Goal: Task Accomplishment & Management: Use online tool/utility

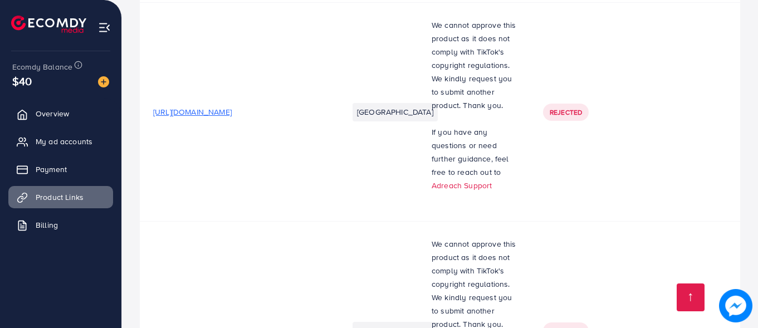
scroll to position [305, 0]
click at [232, 115] on span "[URL][DOMAIN_NAME]" at bounding box center [192, 112] width 78 height 11
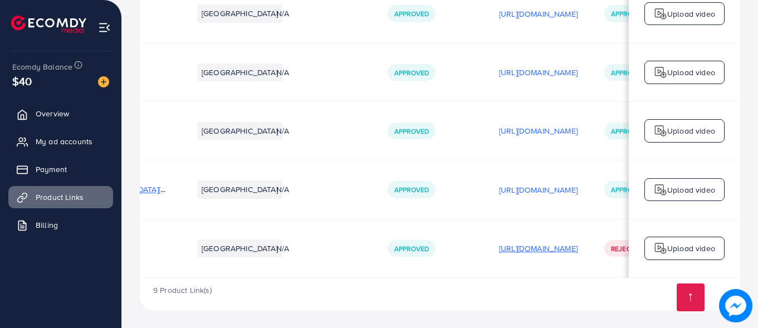
scroll to position [0, 282]
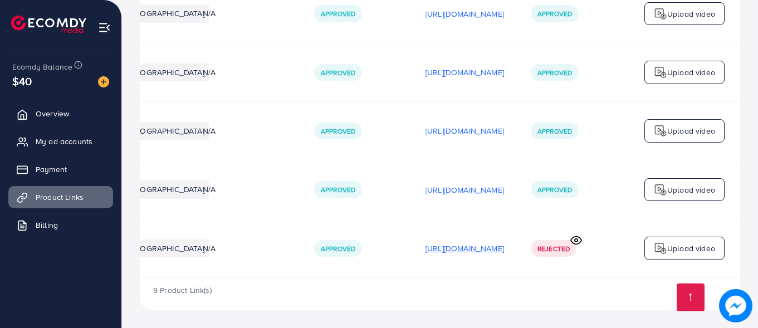
click at [425, 246] on p "[URL][DOMAIN_NAME]" at bounding box center [464, 248] width 78 height 13
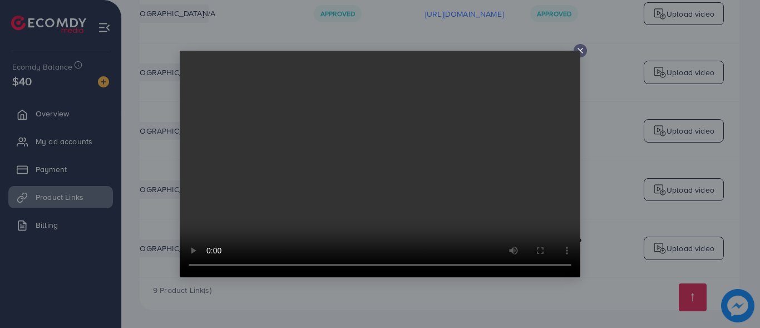
click at [580, 50] on line at bounding box center [580, 50] width 4 height 4
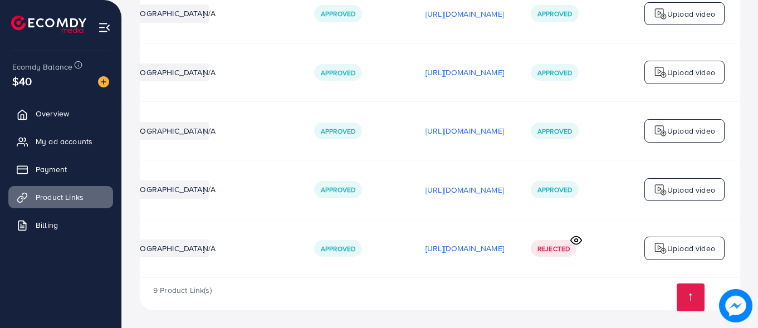
click at [674, 248] on p "Upload video" at bounding box center [691, 248] width 48 height 13
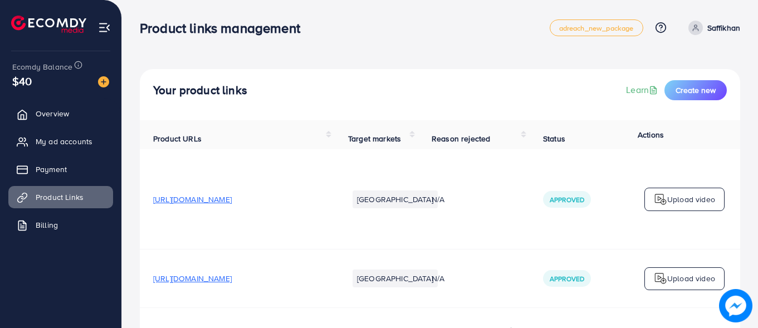
scroll to position [0, 282]
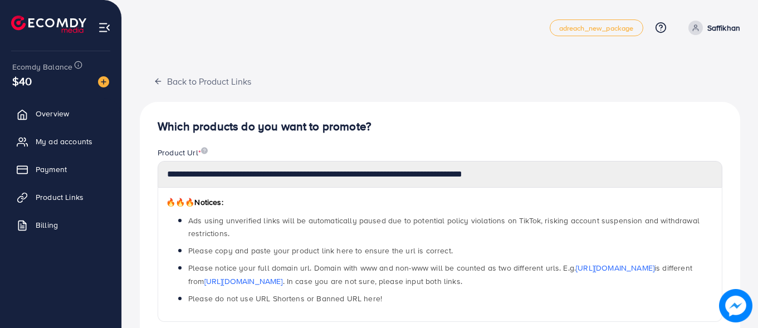
scroll to position [418, 0]
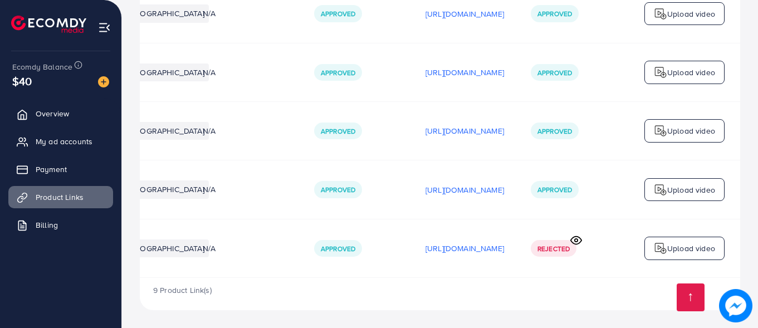
scroll to position [0, 282]
click at [670, 243] on p "Upload video" at bounding box center [691, 248] width 48 height 13
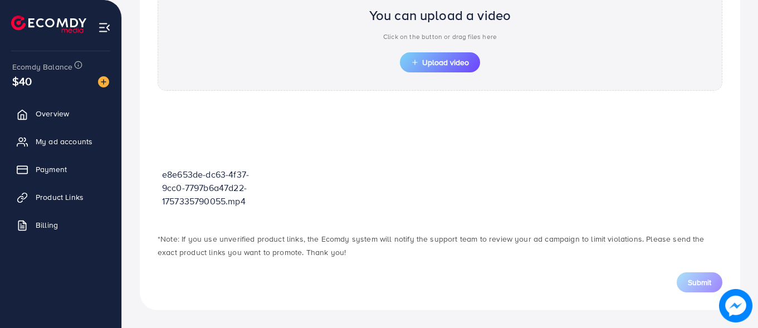
scroll to position [400, 0]
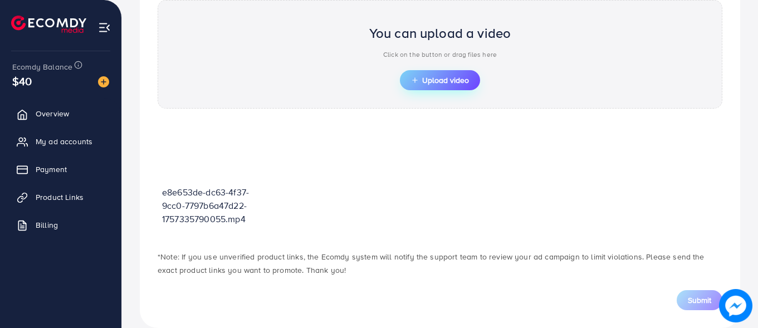
click at [440, 77] on span "Upload video" at bounding box center [440, 80] width 58 height 8
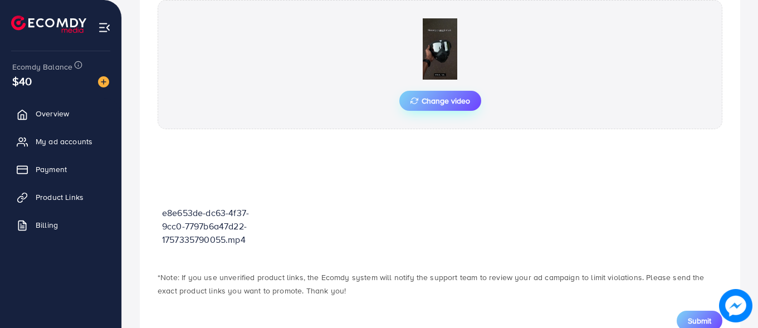
click at [410, 103] on icon "button" at bounding box center [414, 101] width 8 height 8
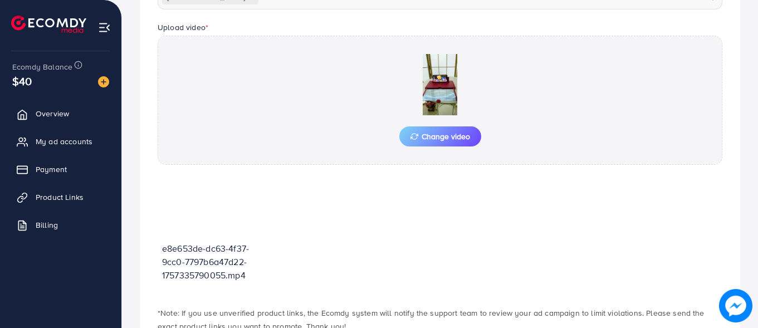
scroll to position [438, 0]
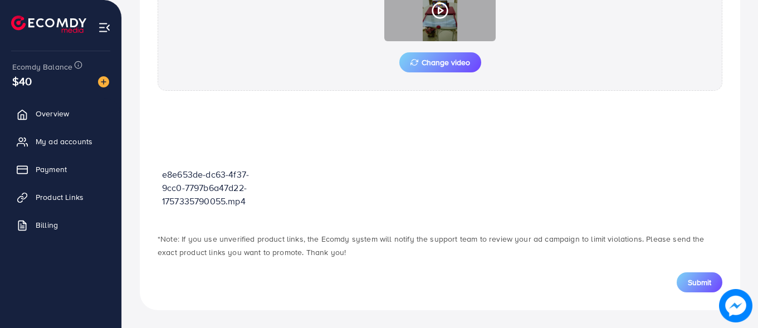
click at [440, 16] on icon at bounding box center [440, 11] width 18 height 18
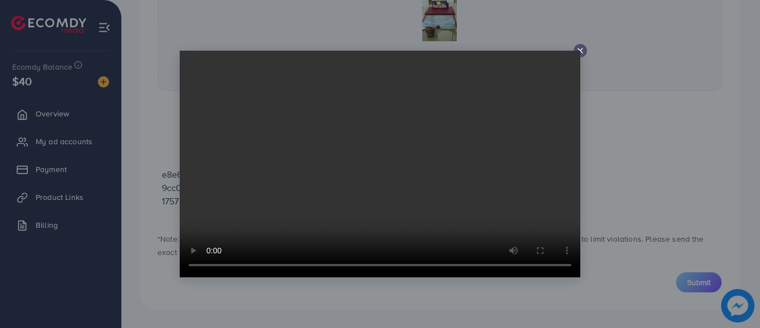
click at [578, 49] on icon at bounding box center [580, 50] width 9 height 9
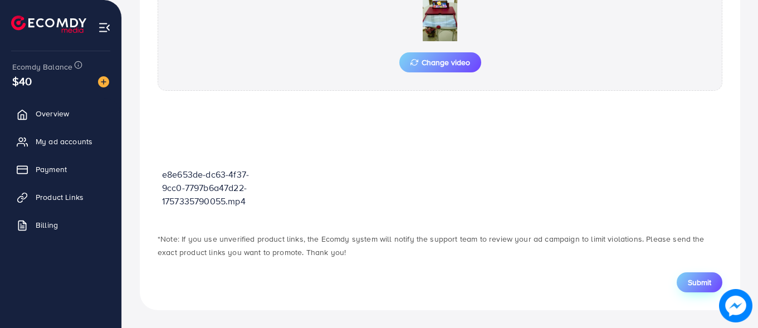
click at [691, 282] on span "Submit" at bounding box center [699, 282] width 23 height 11
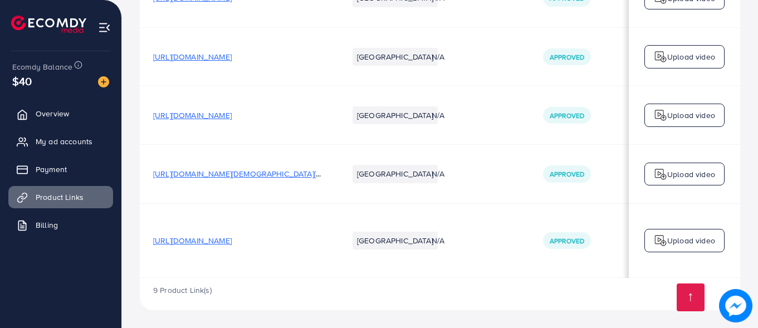
scroll to position [0, 282]
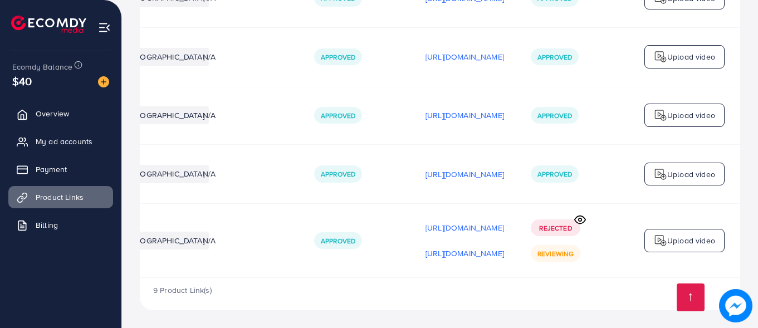
click at [580, 217] on icon at bounding box center [580, 220] width 12 height 12
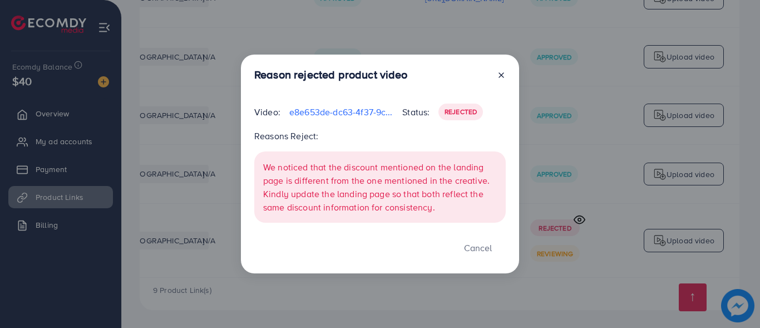
click at [499, 75] on icon at bounding box center [501, 75] width 9 height 9
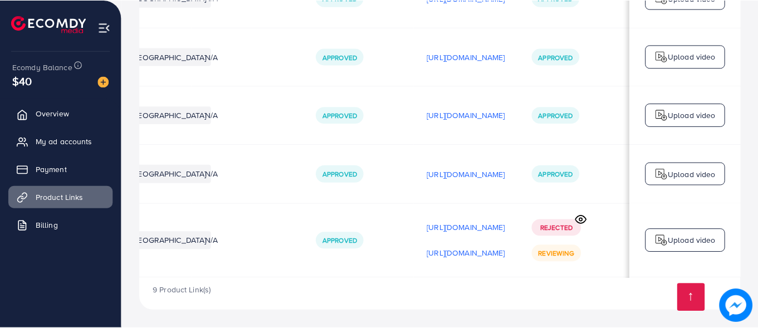
scroll to position [0, 279]
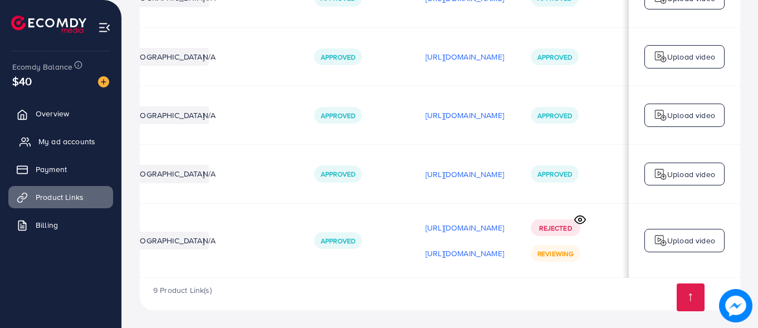
click at [39, 138] on span "My ad accounts" at bounding box center [66, 141] width 57 height 11
